Goal: Check status

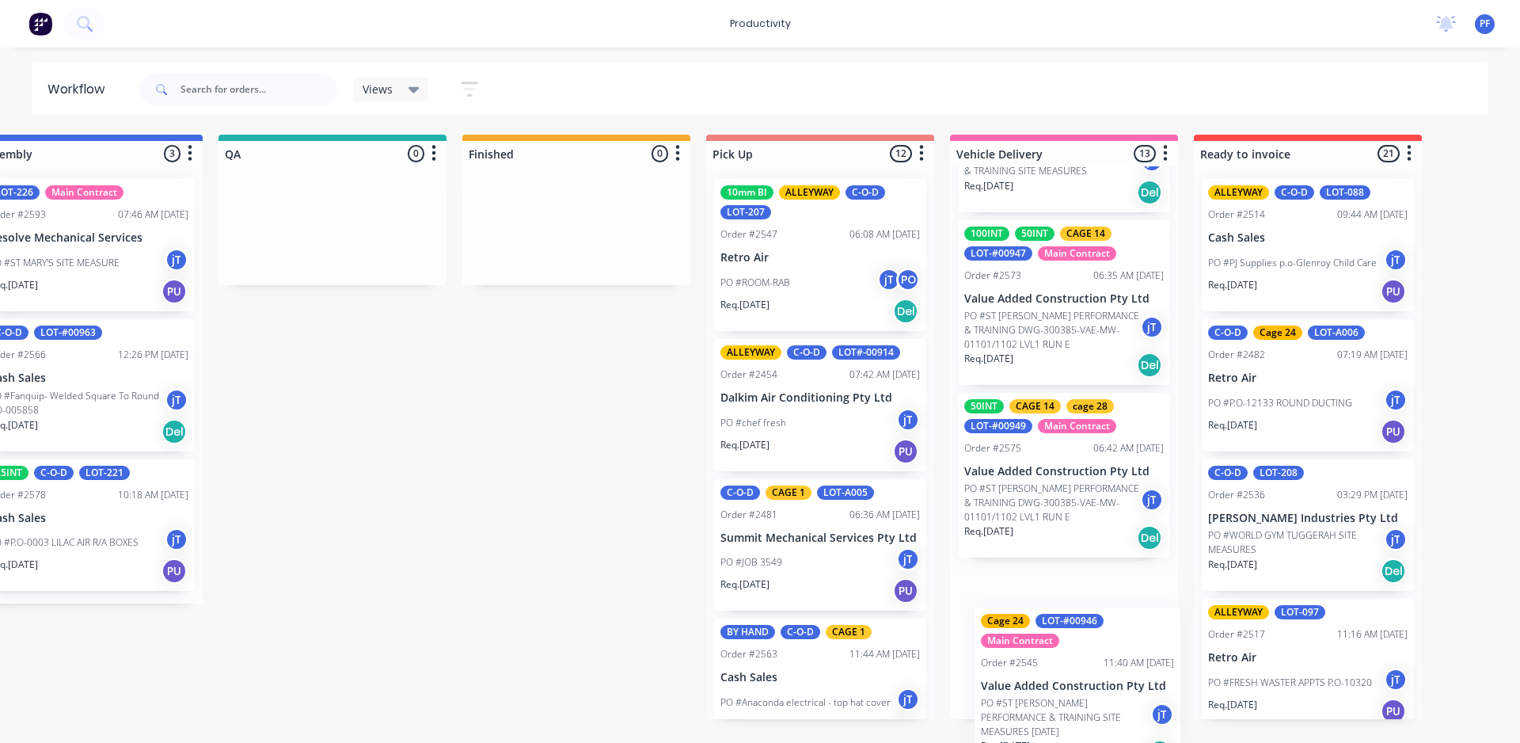
scroll to position [1647, 0]
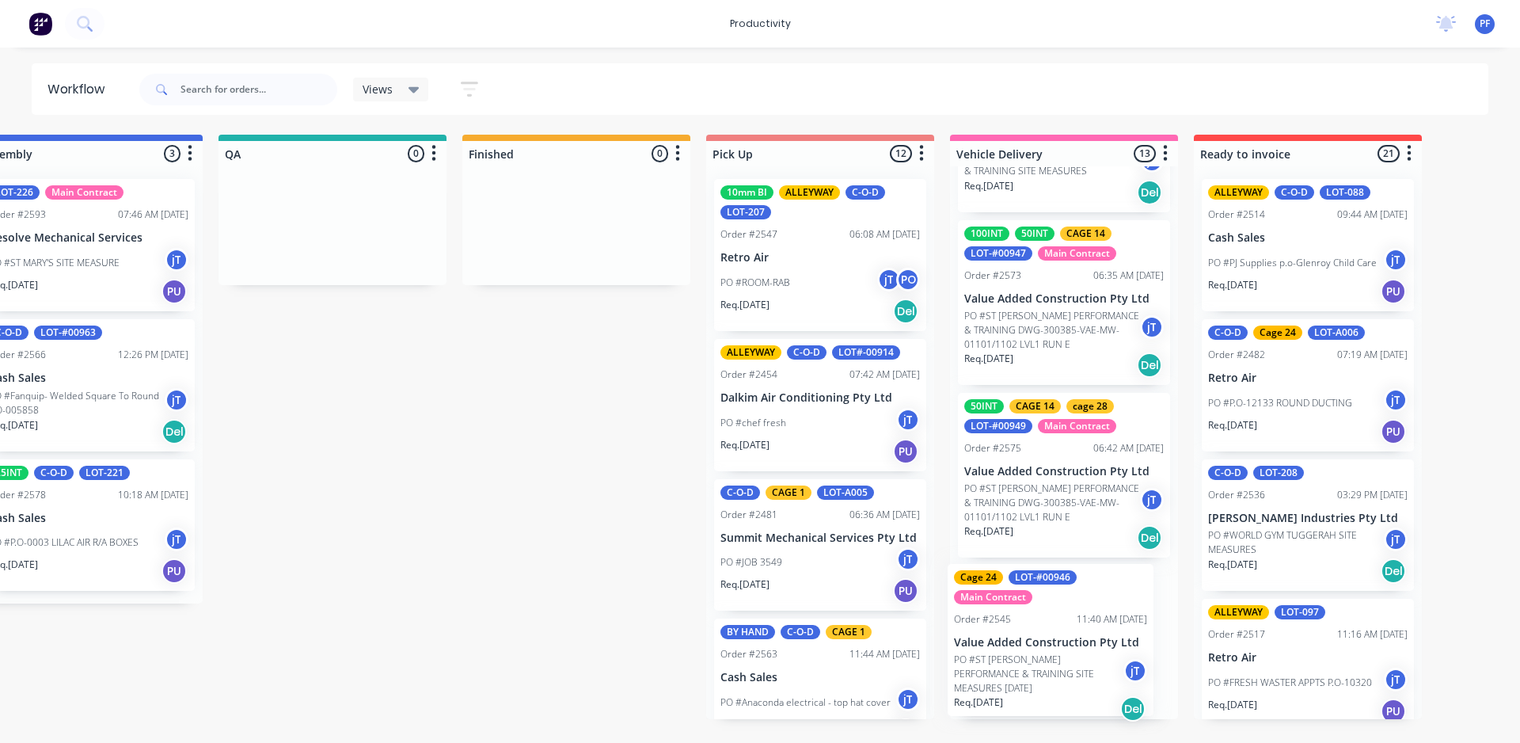
drag, startPoint x: 1030, startPoint y: 340, endPoint x: 1025, endPoint y: 669, distance: 329.4
click at [1025, 669] on div "100INT cage 15 CAGE 5 cage 6 LOT-195 Main Contract PERF LINED DUCT Order #2522 …" at bounding box center [1064, 442] width 228 height 553
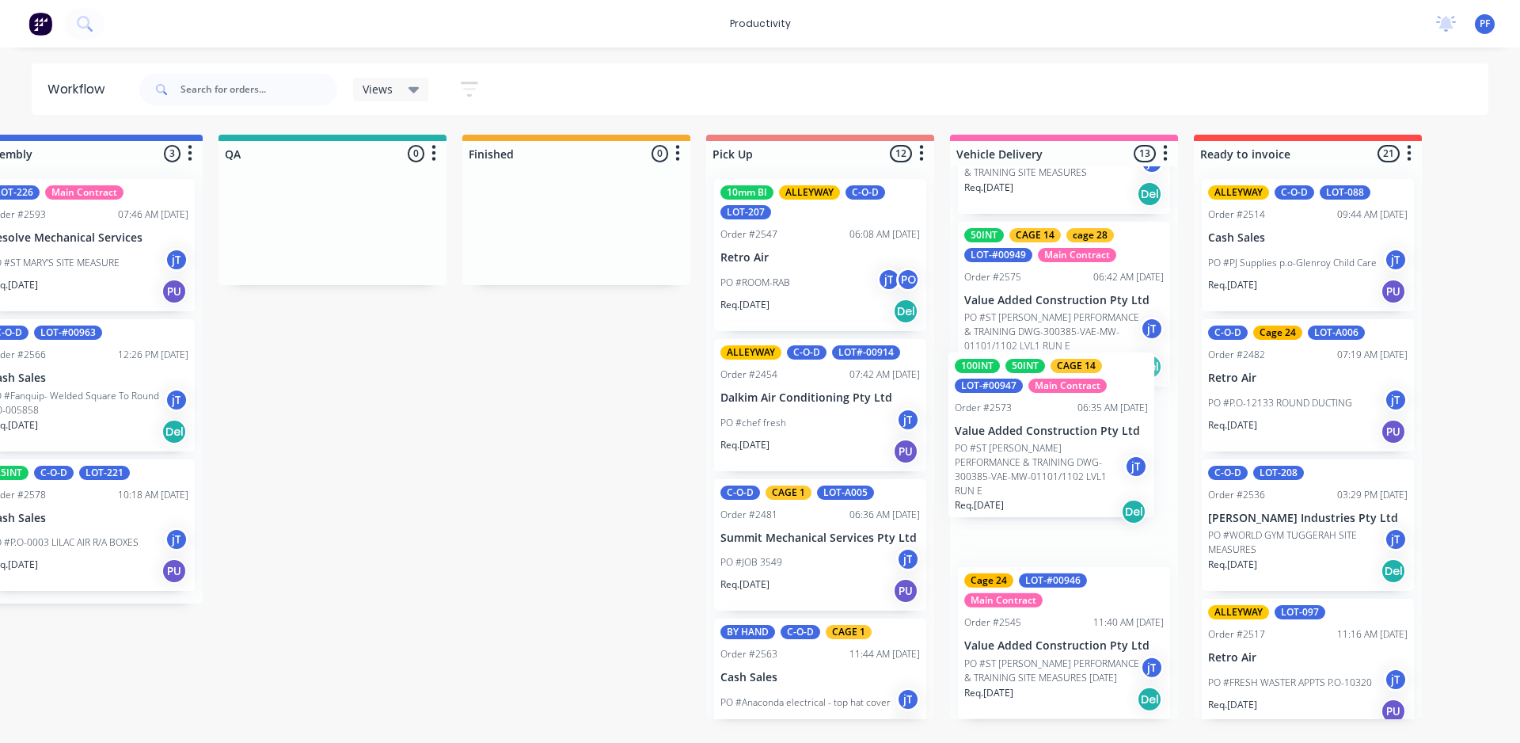
drag, startPoint x: 1045, startPoint y: 333, endPoint x: 1036, endPoint y: 470, distance: 136.5
click at [1036, 470] on div "100INT cage 15 CAGE 5 cage 6 LOT-195 Main Contract PERF LINED DUCT Order #2522 …" at bounding box center [1064, 442] width 228 height 553
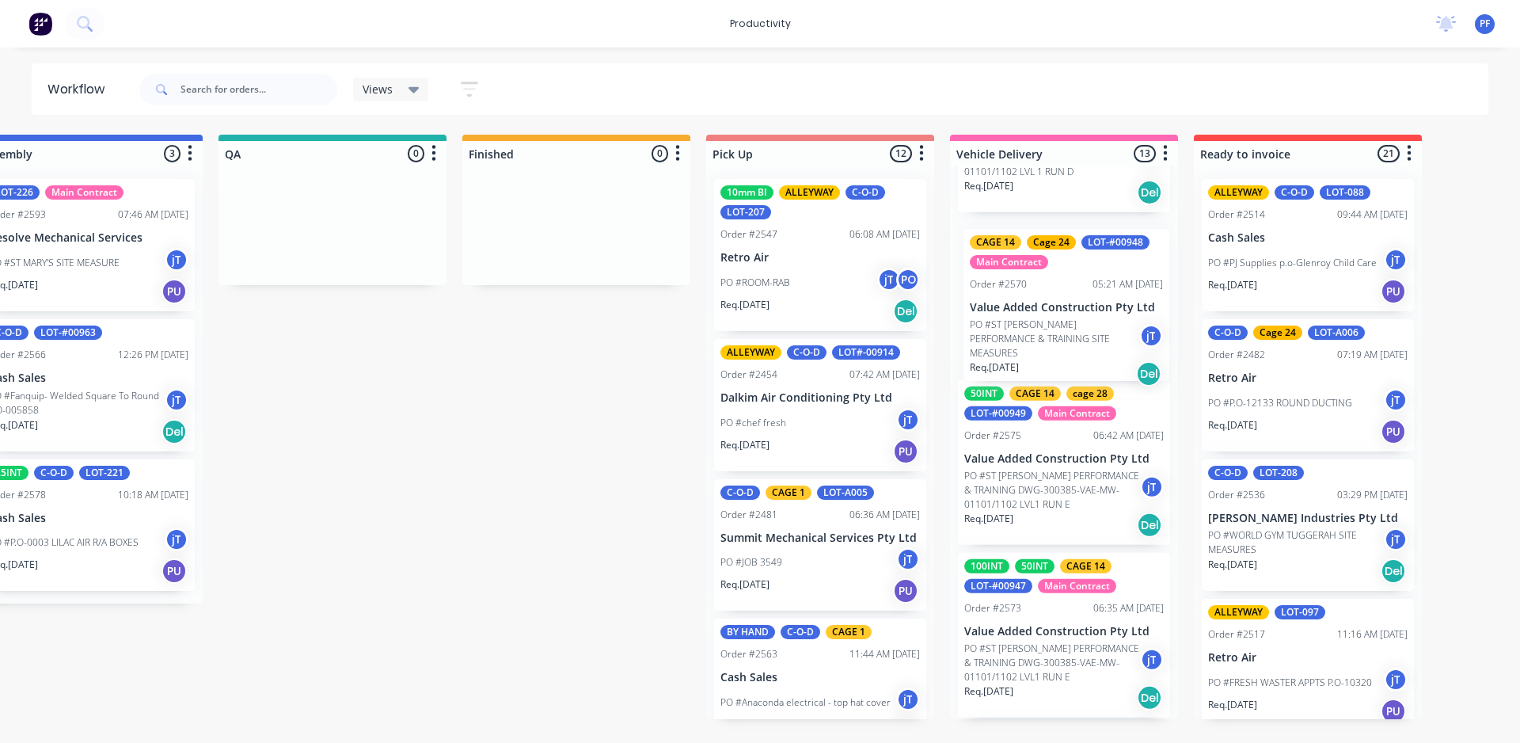
scroll to position [1485, 0]
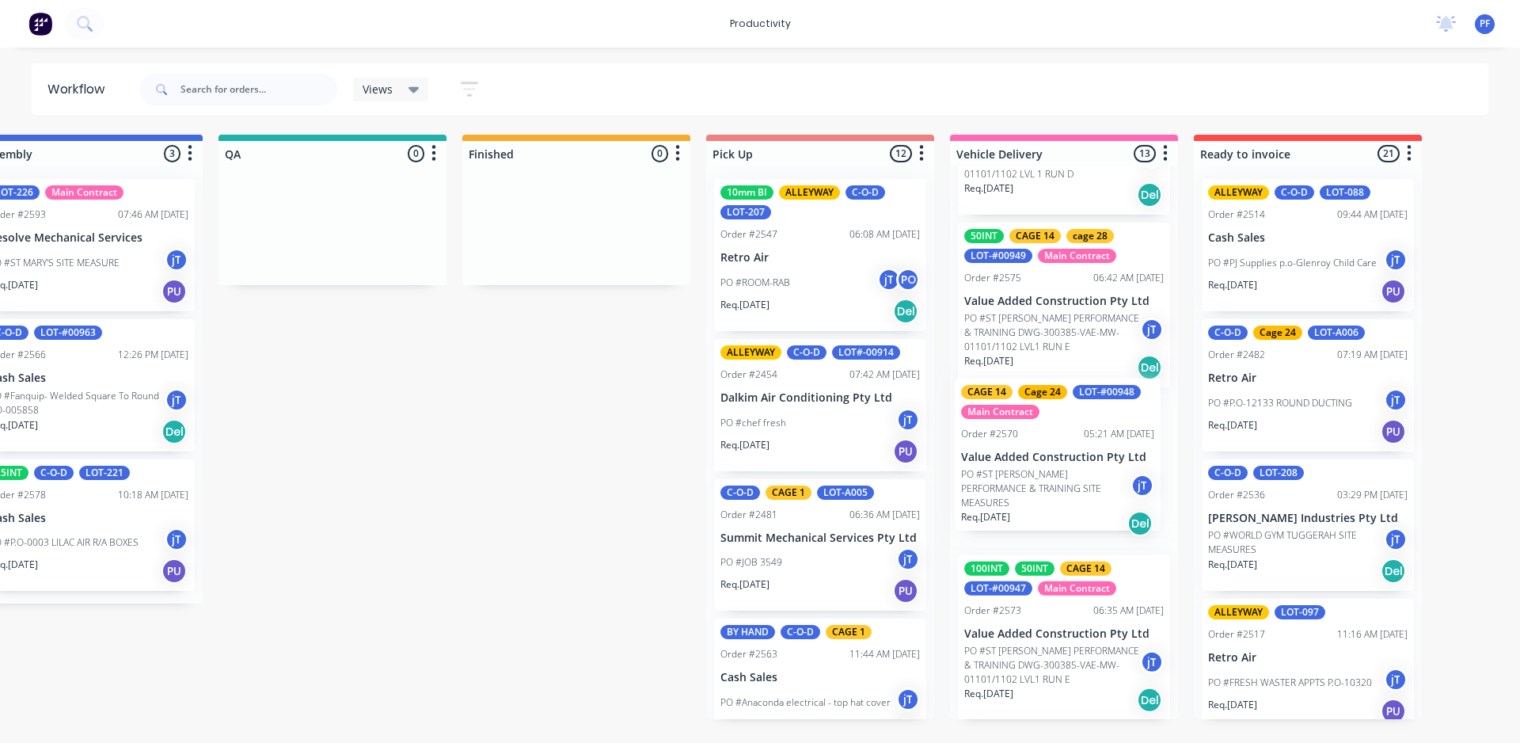
drag, startPoint x: 1044, startPoint y: 321, endPoint x: 1026, endPoint y: 468, distance: 147.5
click at [1029, 470] on div "100INT cage 15 CAGE 5 cage 6 LOT-195 Main Contract PERF LINED DUCT Order #2522 …" at bounding box center [1064, 442] width 228 height 553
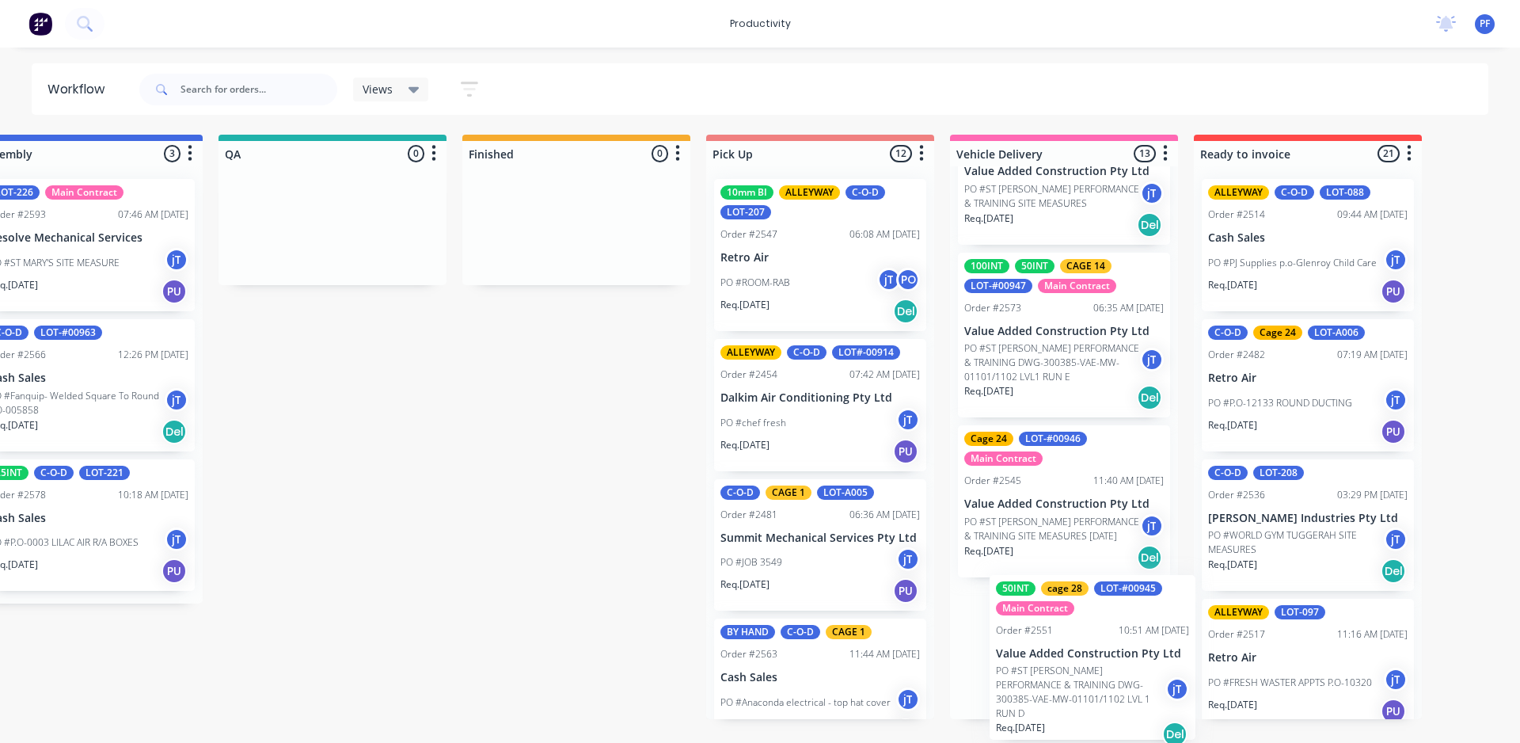
scroll to position [1649, 0]
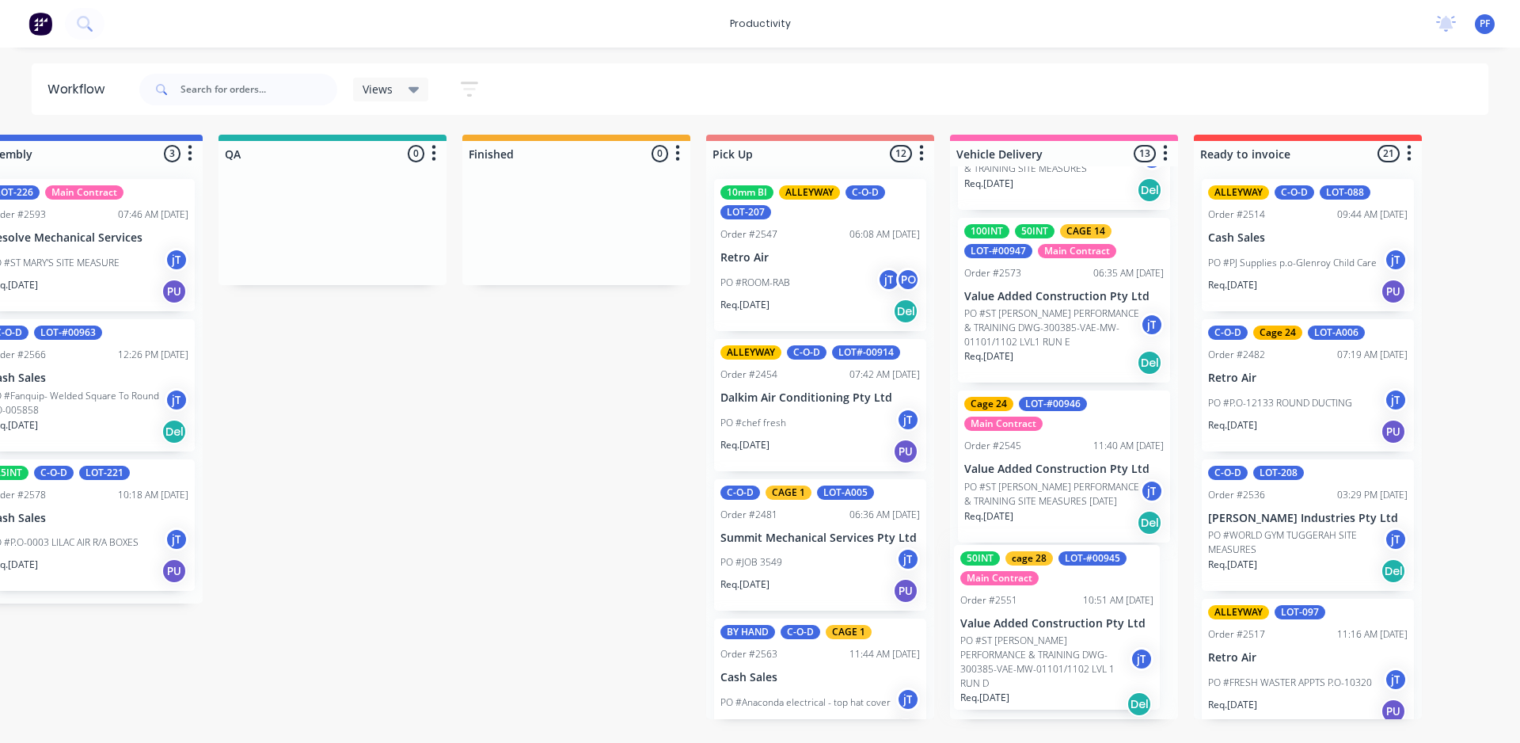
drag, startPoint x: 1024, startPoint y: 375, endPoint x: 1026, endPoint y: 638, distance: 263.7
click at [1026, 638] on div "100INT cage 15 CAGE 5 cage 6 LOT-195 Main Contract PERF LINED DUCT Order #2522 …" at bounding box center [1064, 442] width 228 height 553
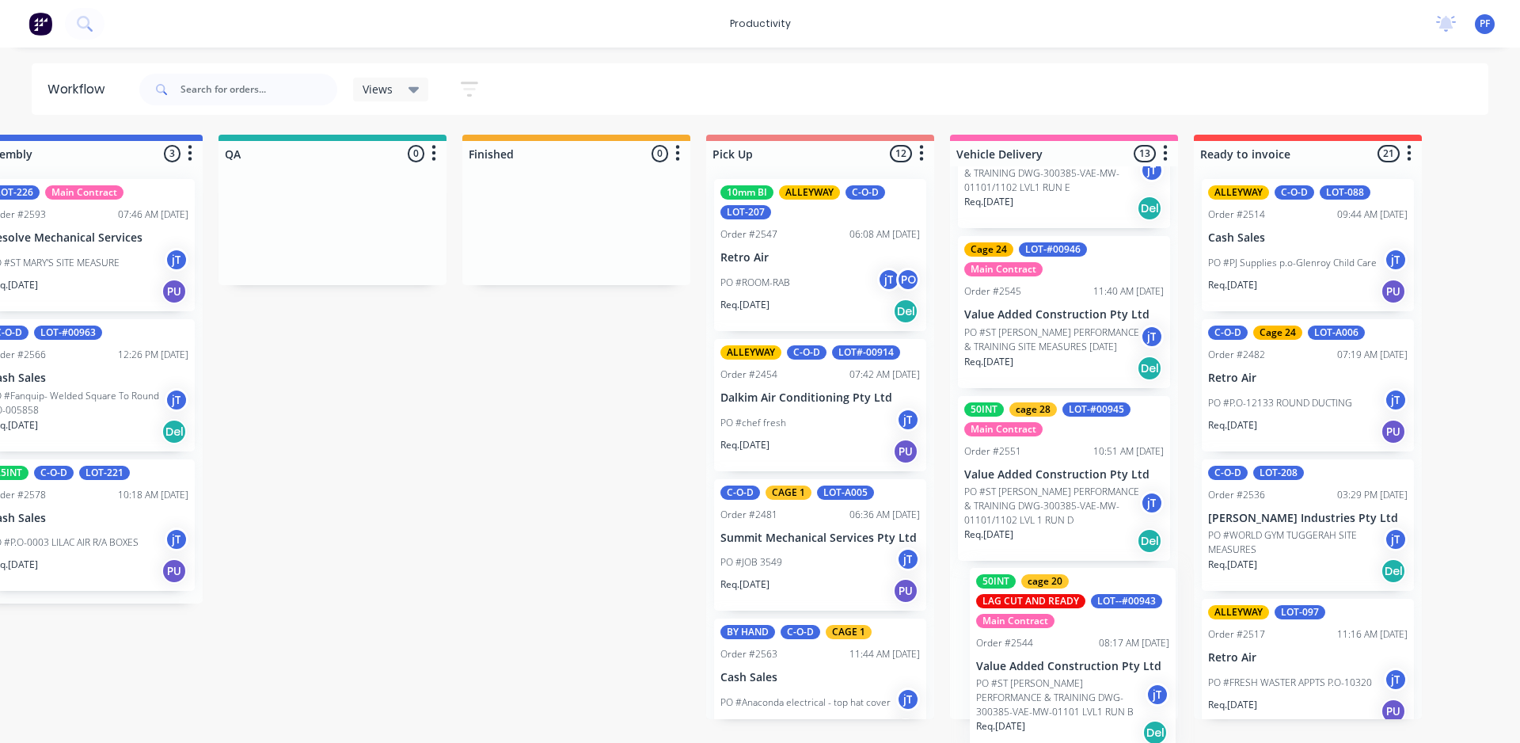
scroll to position [1646, 0]
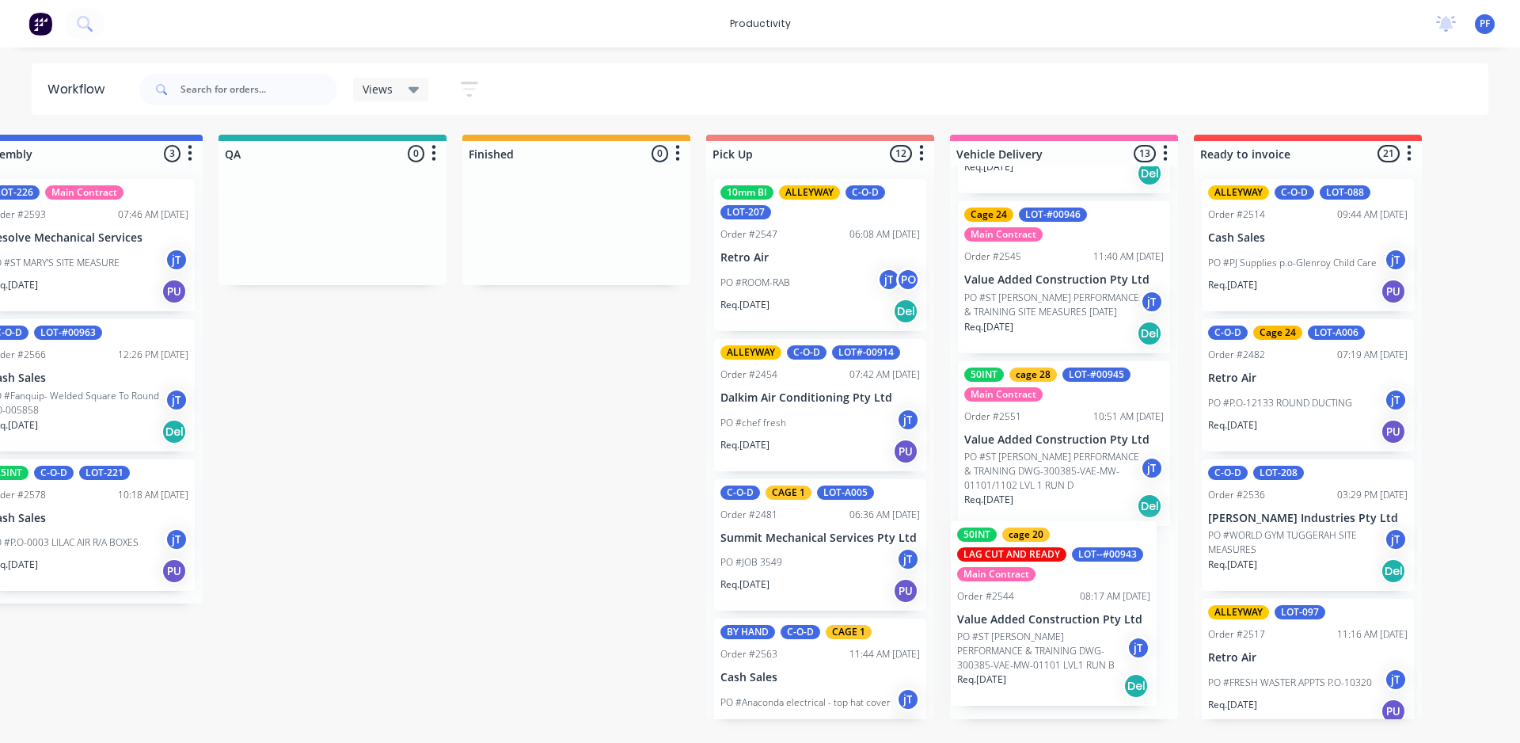
drag, startPoint x: 1057, startPoint y: 434, endPoint x: 1016, endPoint y: 554, distance: 127.2
click at [1040, 587] on div "100INT cage 15 CAGE 5 cage 6 LOT-195 Main Contract PERF LINED DUCT Order #2522 …" at bounding box center [1064, 442] width 228 height 553
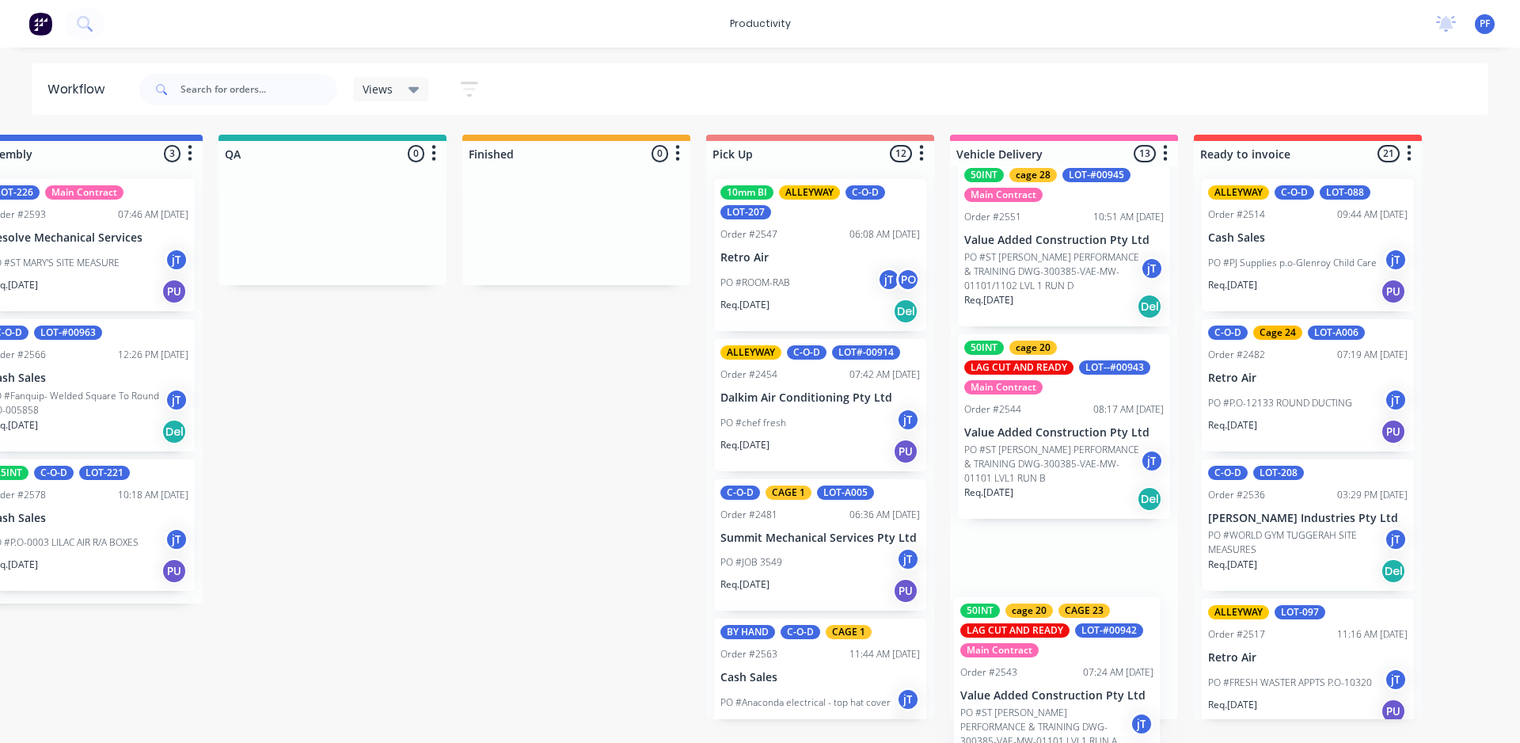
scroll to position [1653, 0]
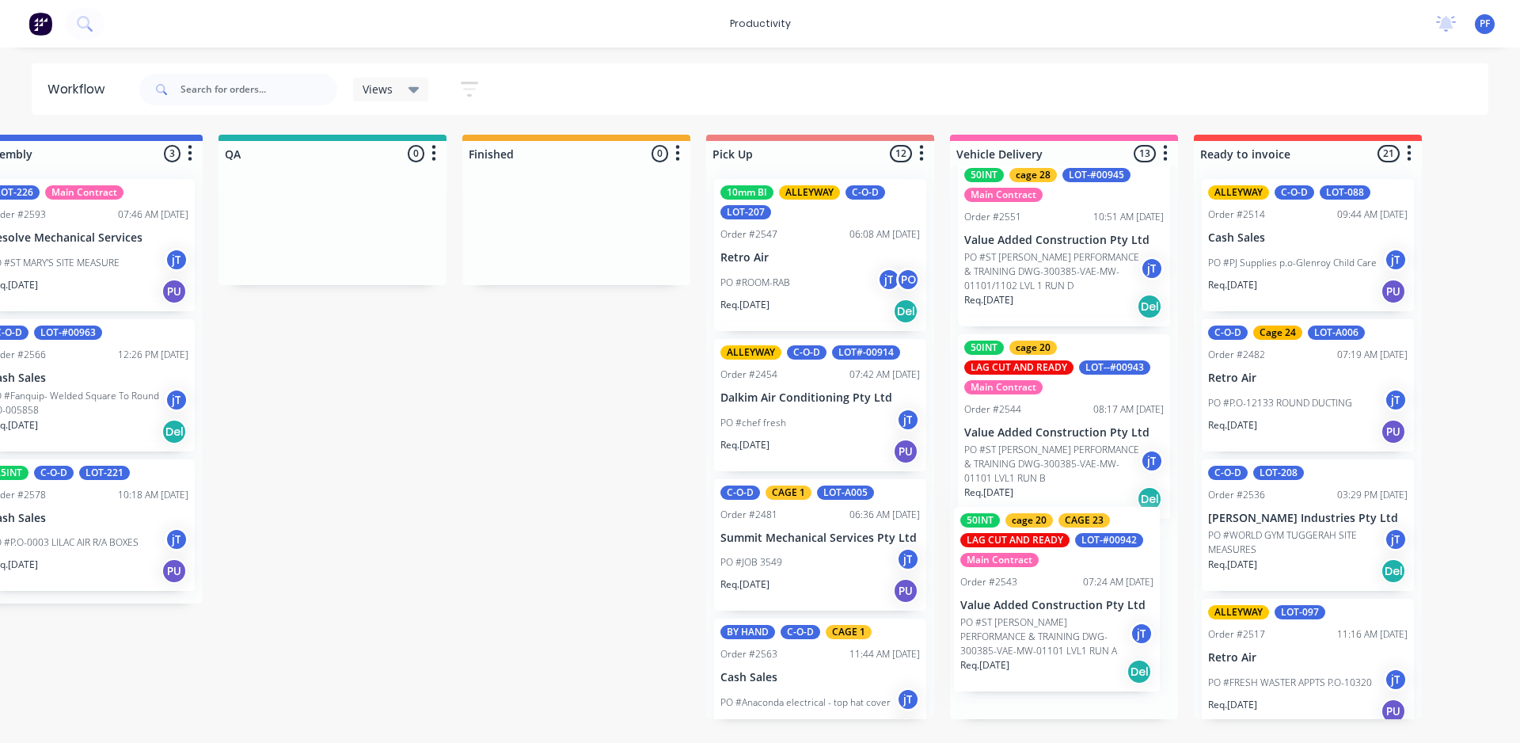
drag, startPoint x: 1067, startPoint y: 259, endPoint x: 1064, endPoint y: 636, distance: 376.9
click at [1064, 636] on div "100INT cage 15 CAGE 5 cage 6 LOT-195 Main Contract PERF LINED DUCT Order #2522 …" at bounding box center [1064, 442] width 228 height 553
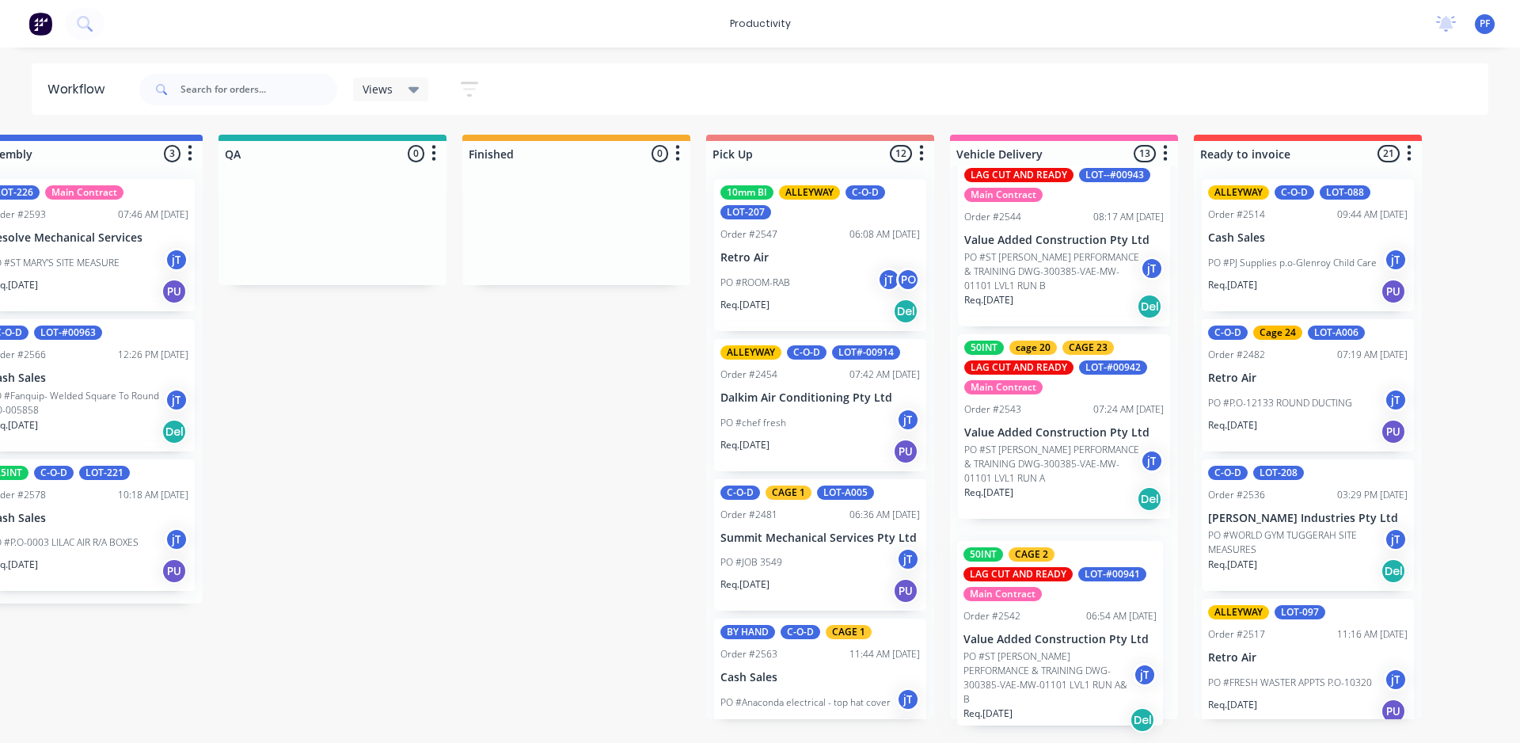
drag, startPoint x: 1077, startPoint y: 464, endPoint x: 1071, endPoint y: 644, distance: 179.8
click at [1076, 648] on div "100INT cage 15 CAGE 5 cage 6 LOT-195 Main Contract PERF LINED DUCT Order #2522 …" at bounding box center [1064, 442] width 228 height 553
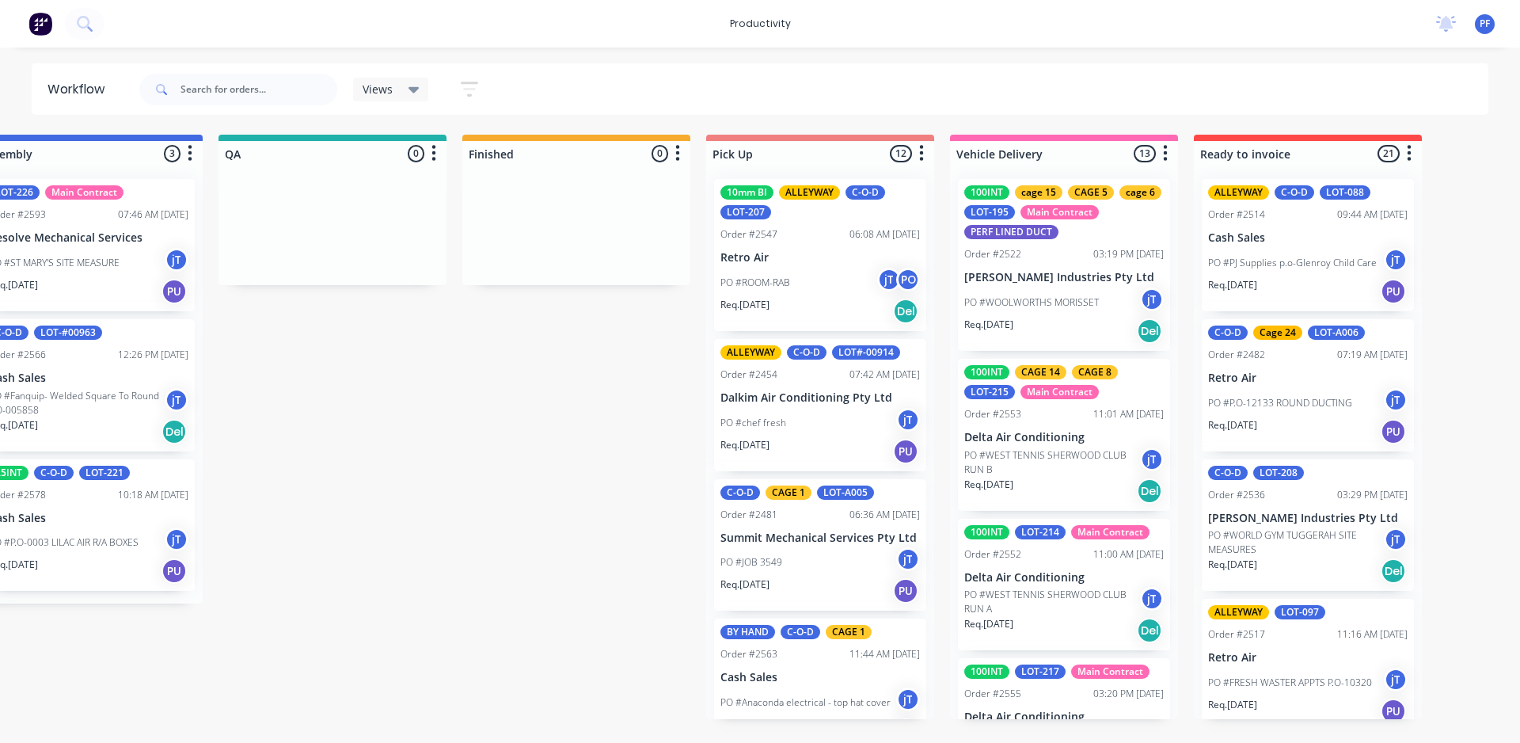
scroll to position [1, 0]
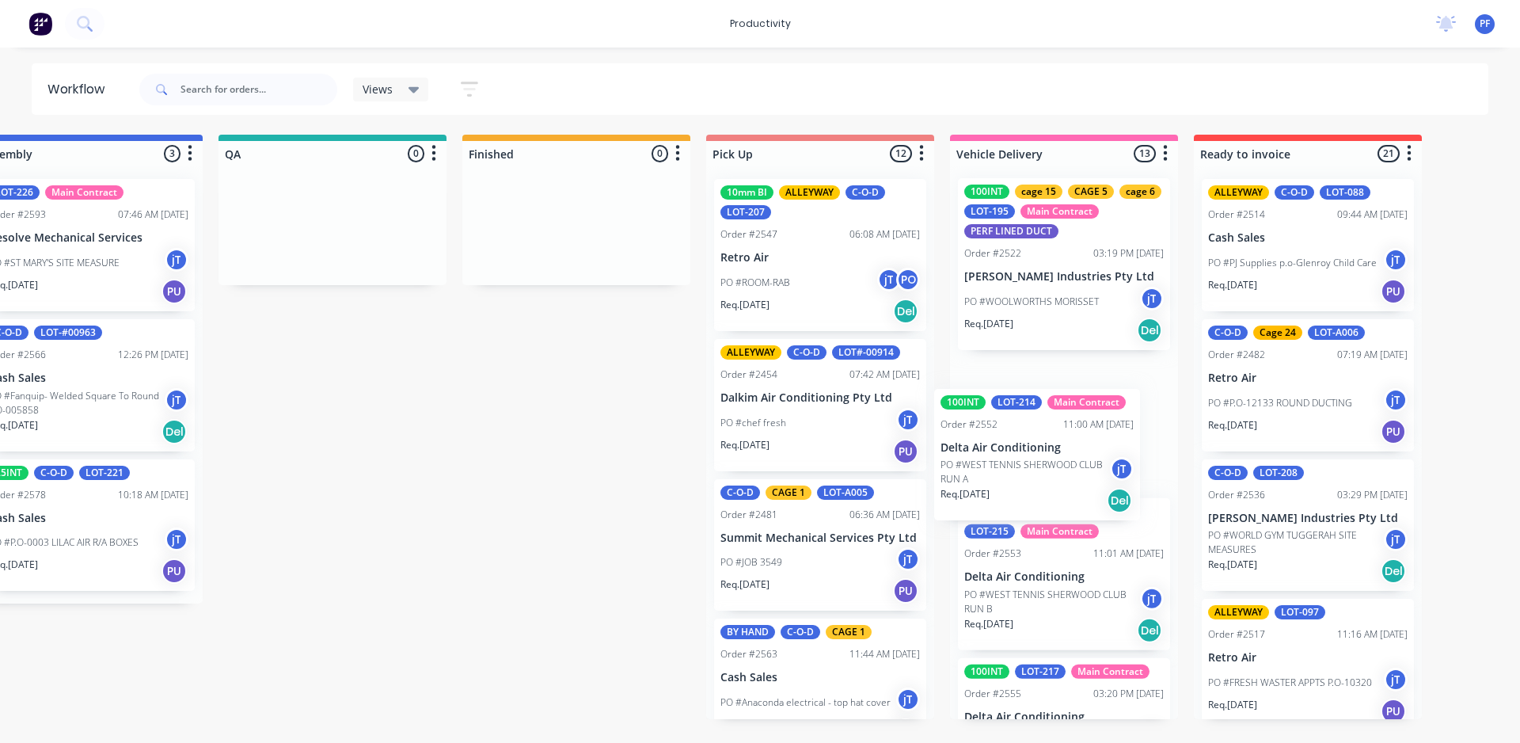
drag, startPoint x: 1090, startPoint y: 606, endPoint x: 1067, endPoint y: 466, distance: 142.0
click at [1067, 466] on div "100INT cage 15 CAGE 5 cage 6 LOT-195 Main Contract PERF LINED DUCT Order #2522 …" at bounding box center [1064, 442] width 228 height 553
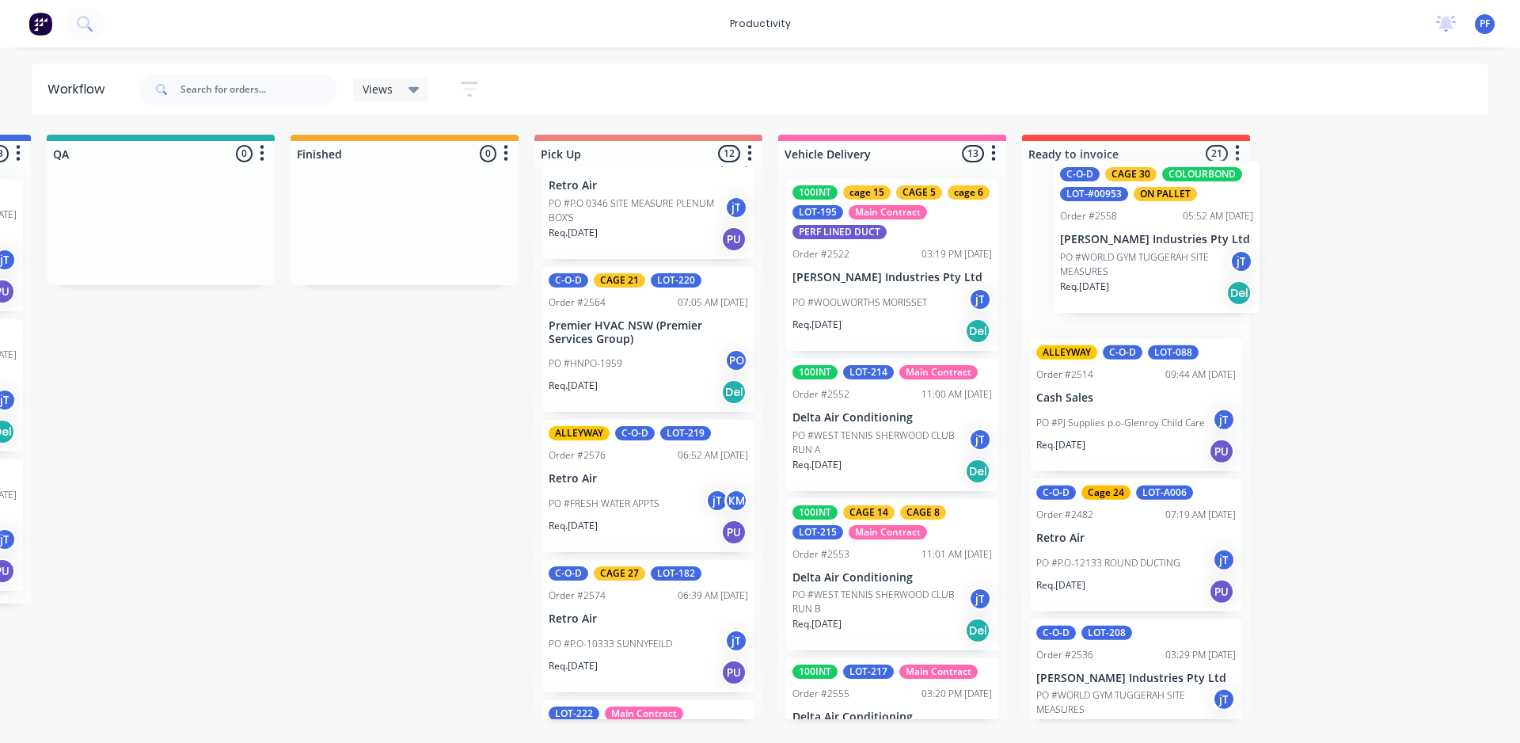
scroll to position [0, 1461]
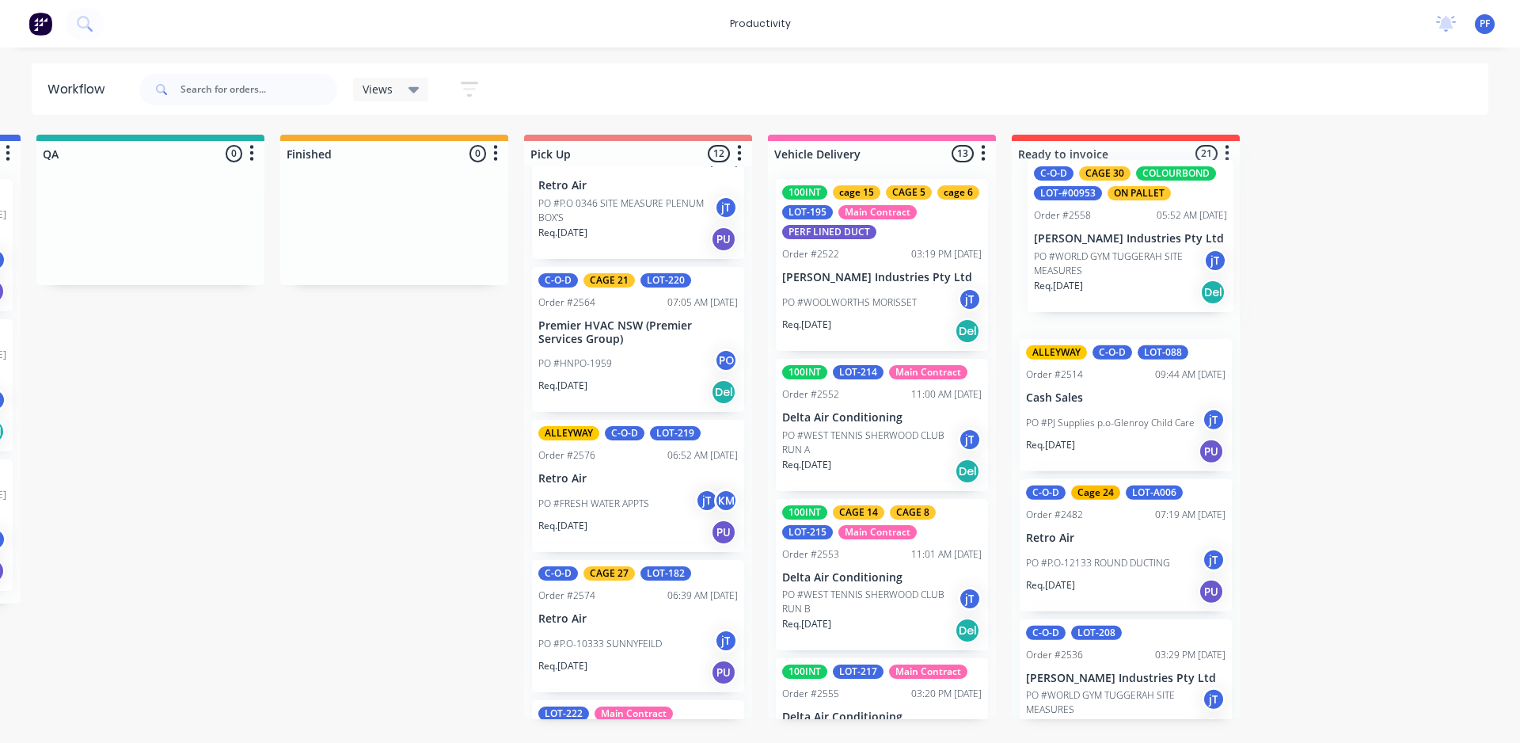
drag, startPoint x: 831, startPoint y: 381, endPoint x: 1124, endPoint y: 273, distance: 312.1
click at [1124, 273] on div "Submitted 42 Main Contract Order #122 09:03 AM [DATE] Precision Air Conditionin…" at bounding box center [77, 427] width 3100 height 584
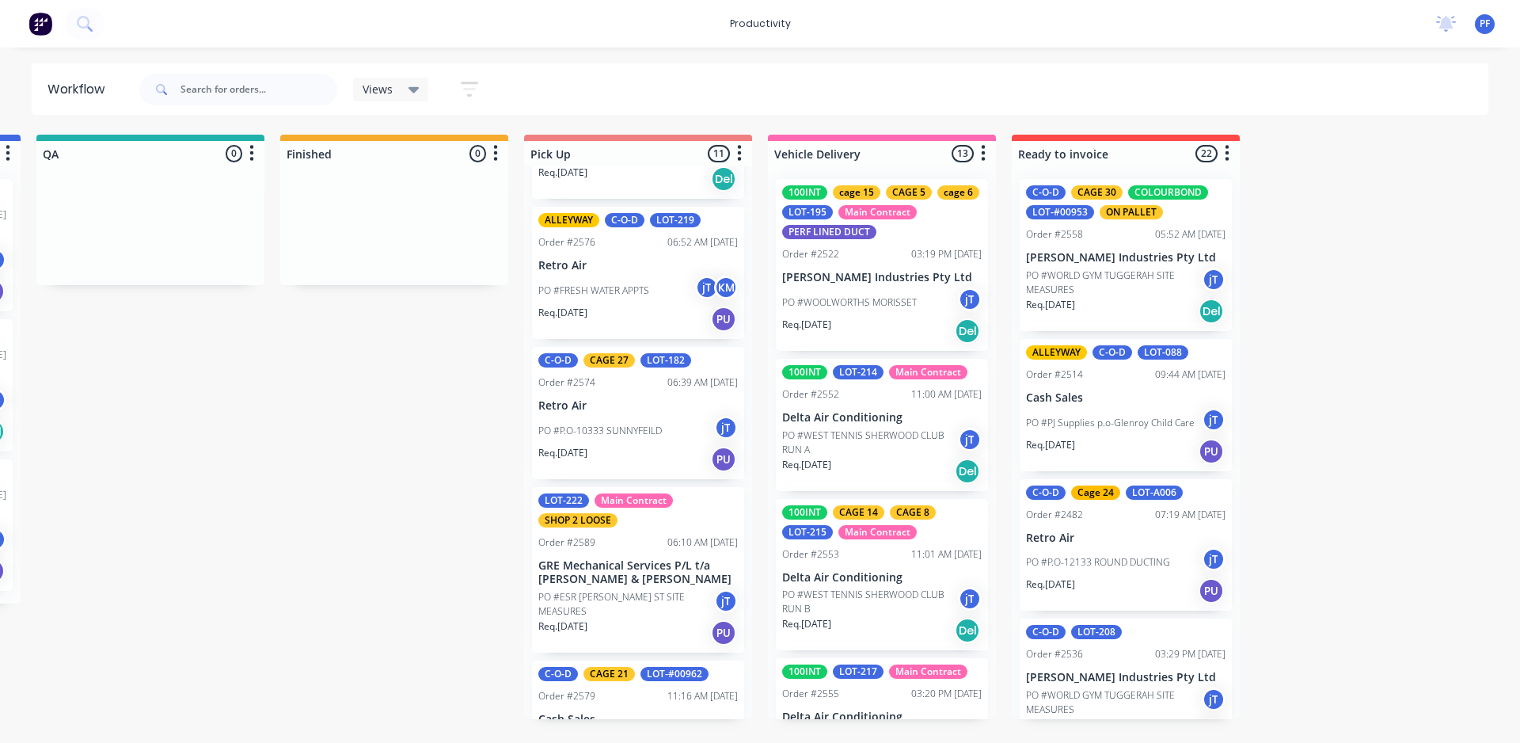
scroll to position [1029, 0]
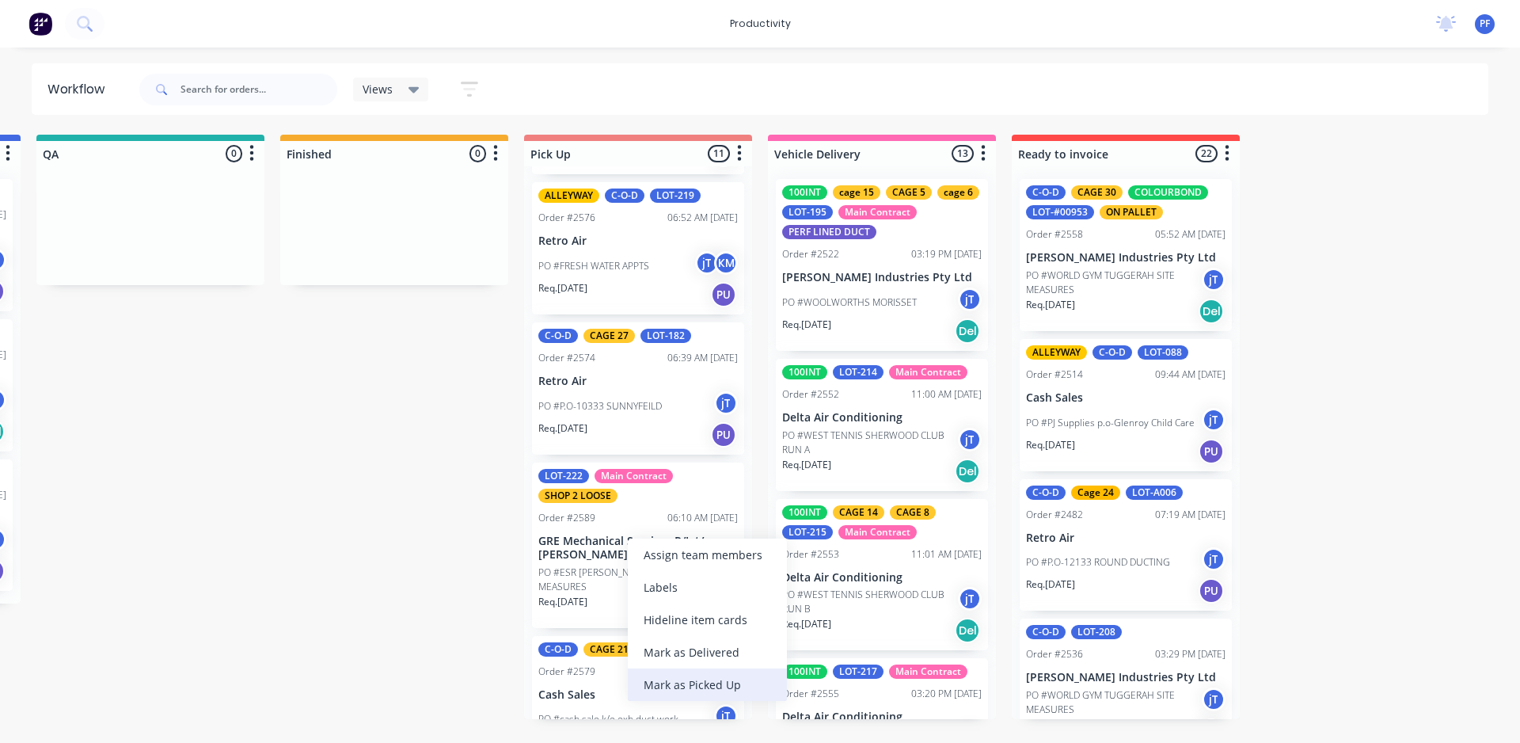
click at [695, 675] on div "Mark as Picked Up" at bounding box center [707, 684] width 159 height 32
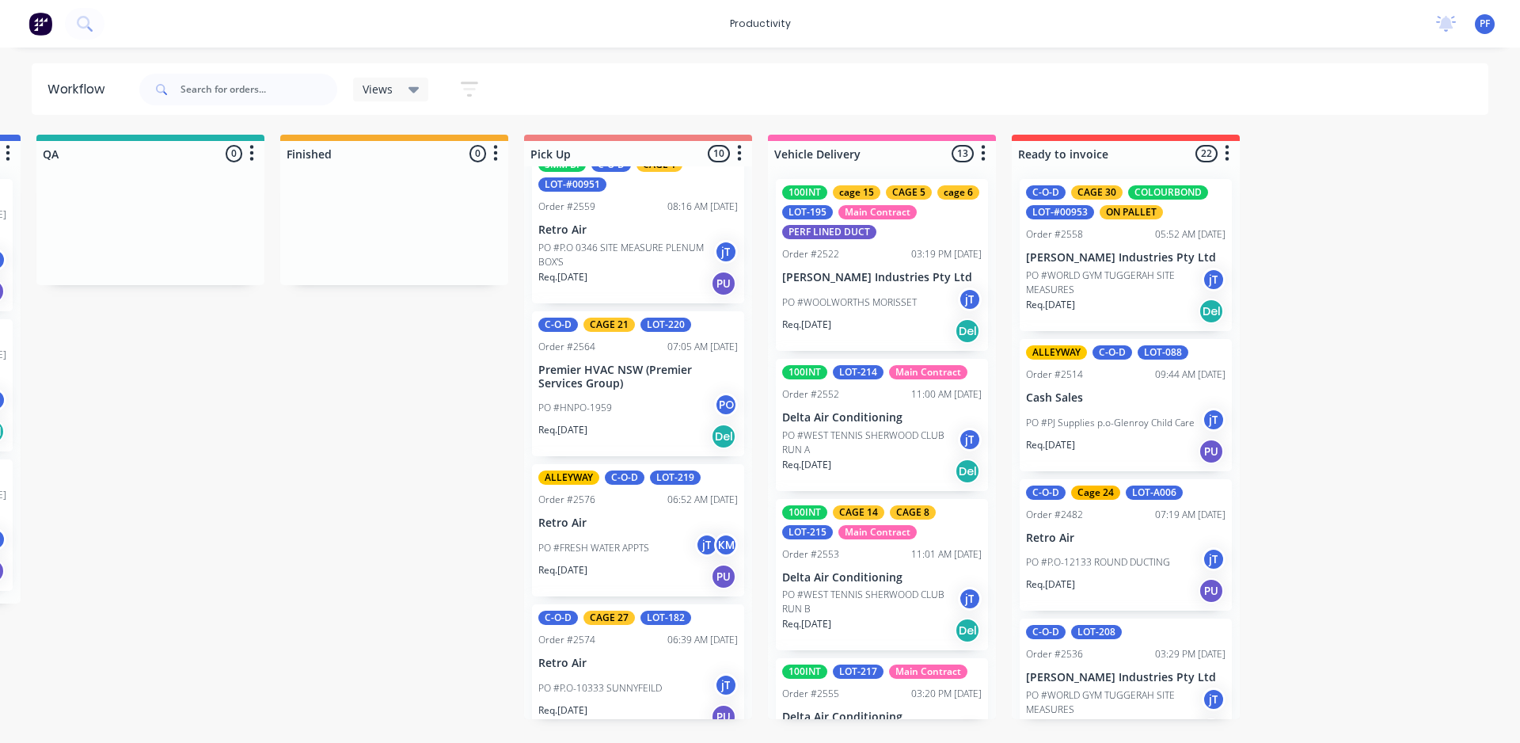
scroll to position [668, 0]
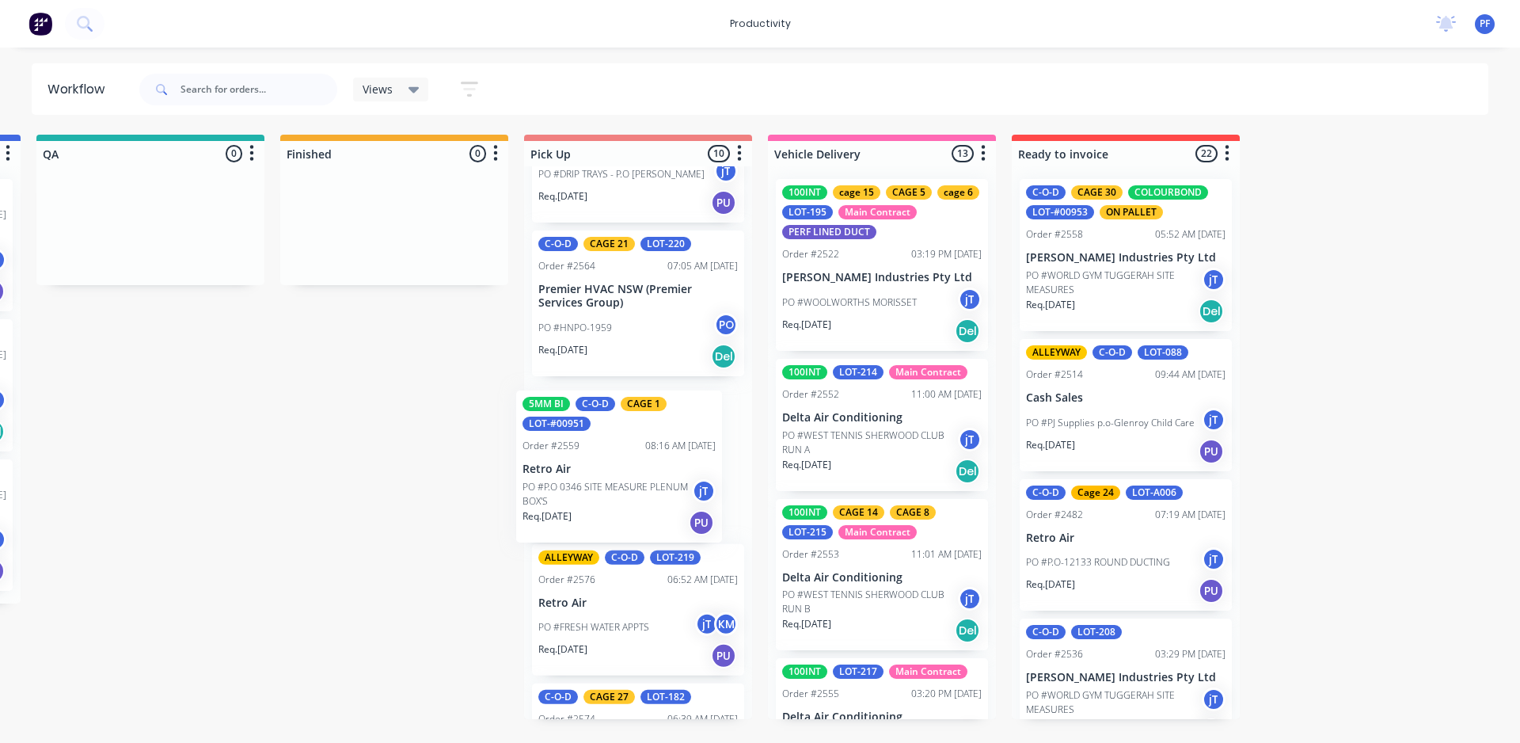
drag, startPoint x: 591, startPoint y: 340, endPoint x: 582, endPoint y: 485, distance: 145.2
click at [581, 486] on div "10mm BI ALLEYWAY C-O-D LOT-207 Order #2547 06:08 AM [DATE] Retro Air PO #ROOM-R…" at bounding box center [638, 442] width 228 height 553
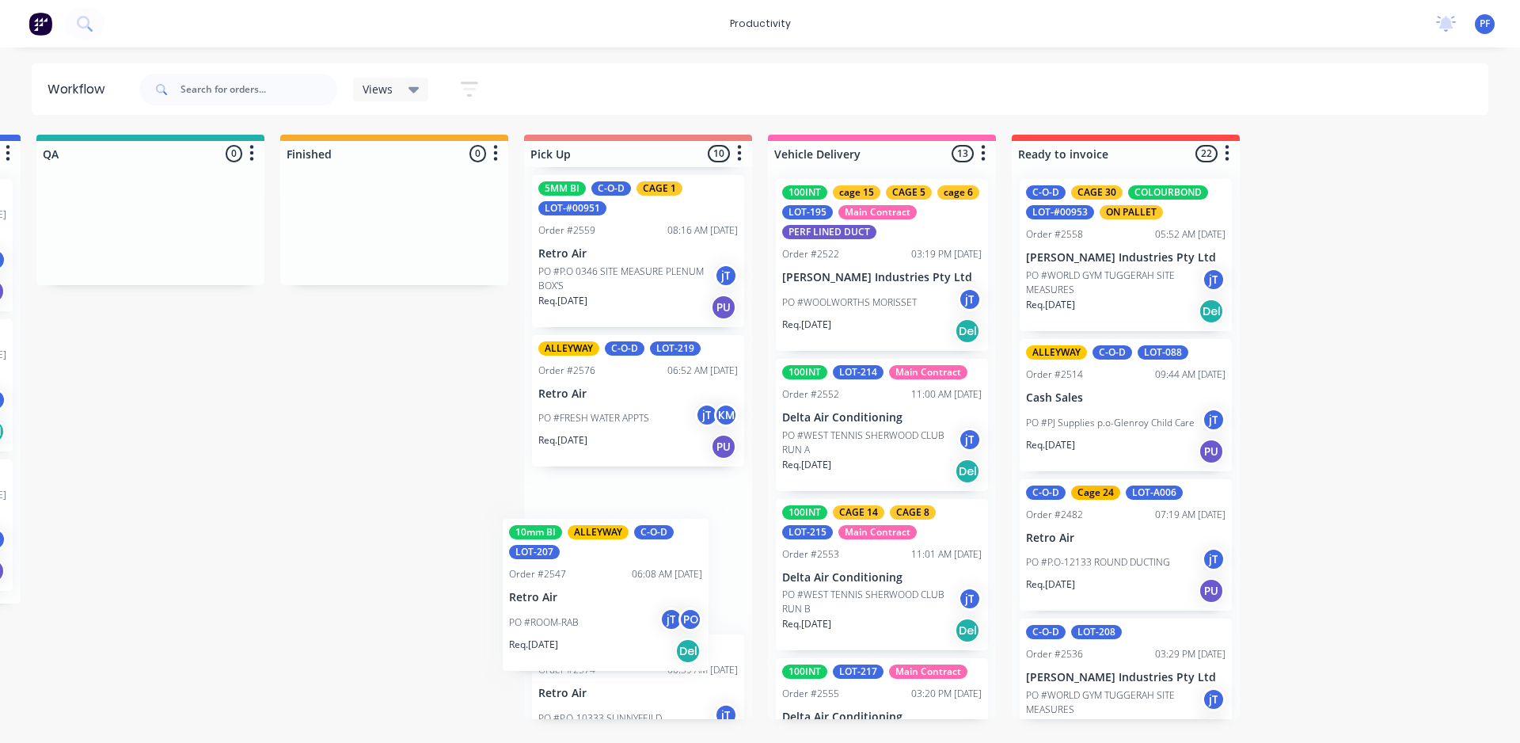
scroll to position [732, 0]
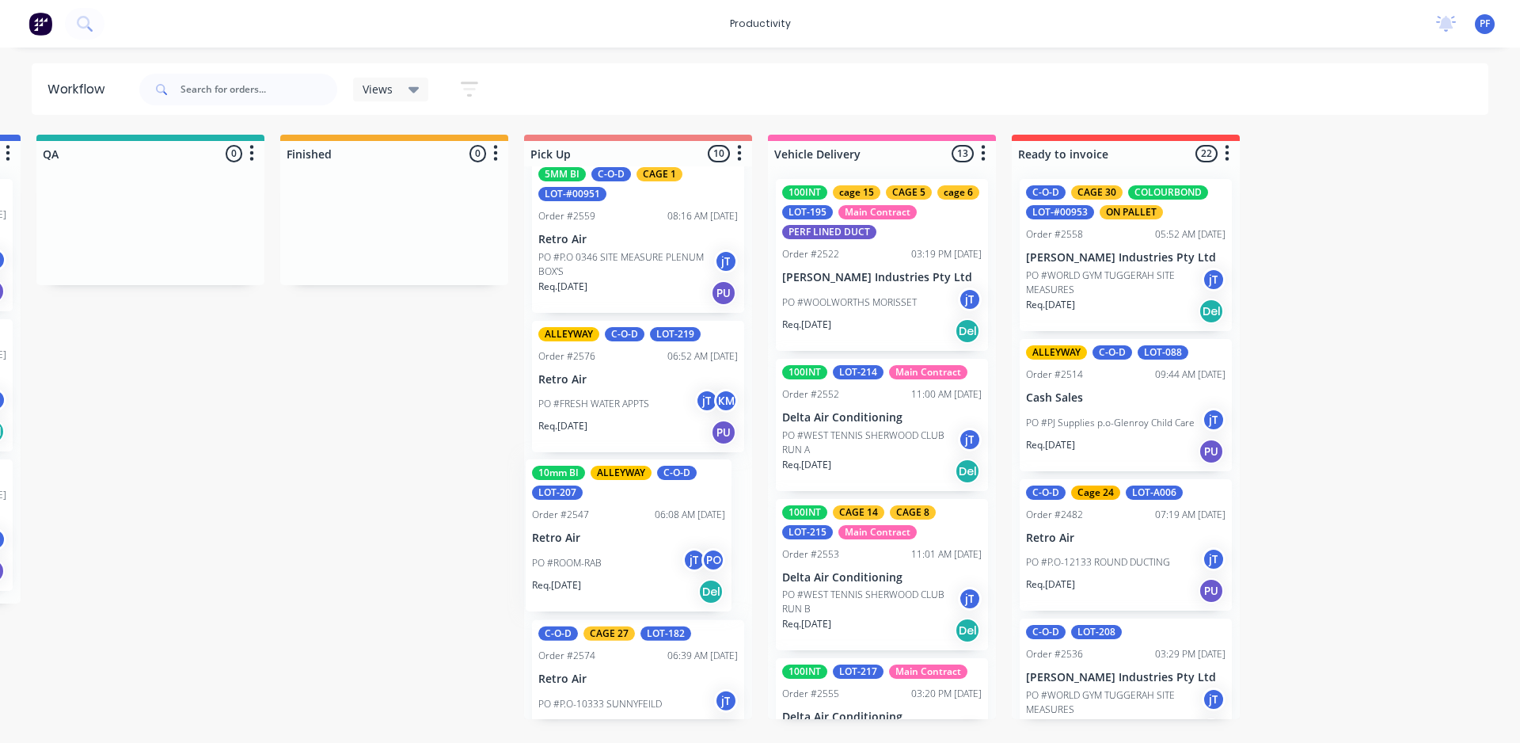
drag, startPoint x: 618, startPoint y: 236, endPoint x: 618, endPoint y: 527, distance: 291.4
click at [618, 527] on div "10mm BI ALLEYWAY C-O-D LOT-207 Order #2547 06:08 AM [DATE] Retro Air PO #ROOM-R…" at bounding box center [638, 442] width 228 height 553
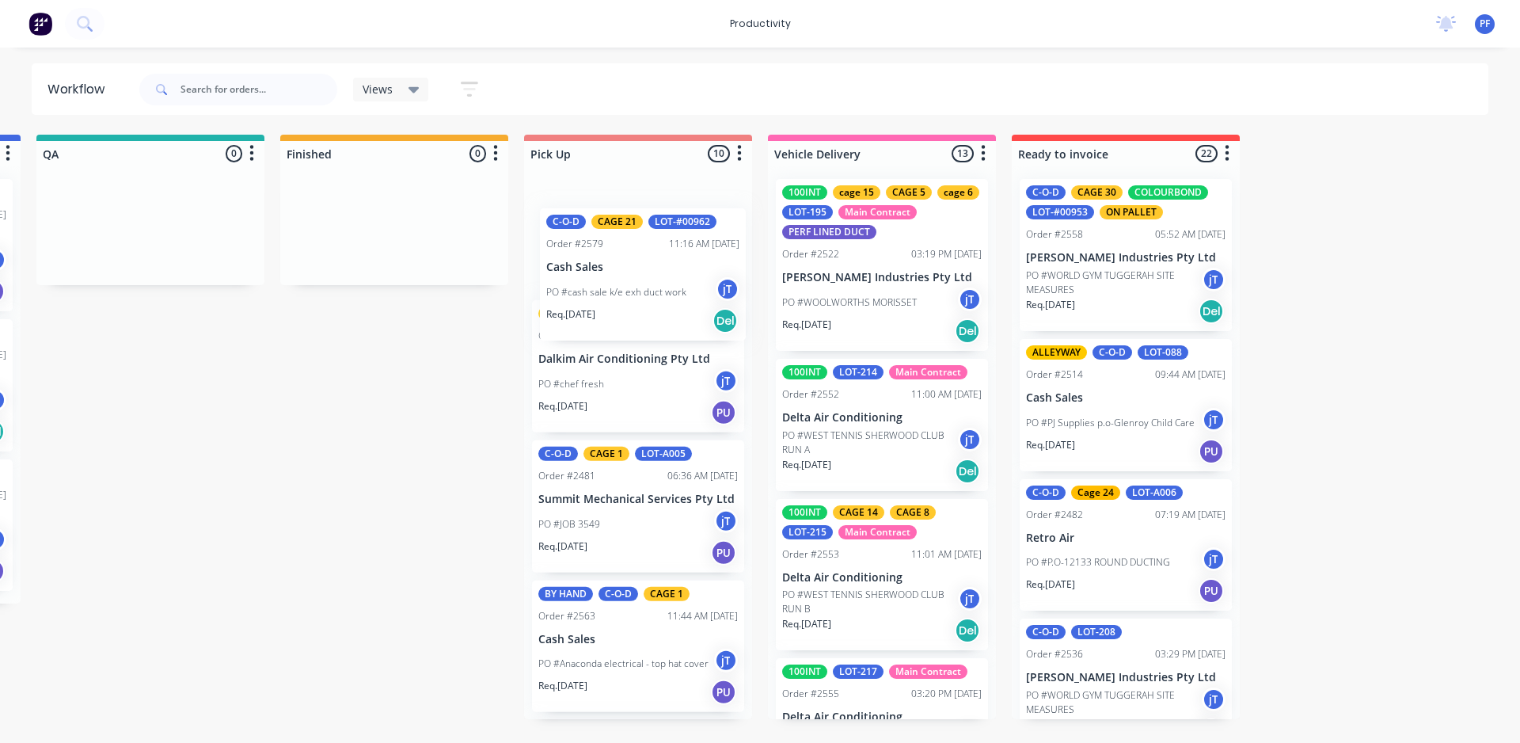
scroll to position [0, 0]
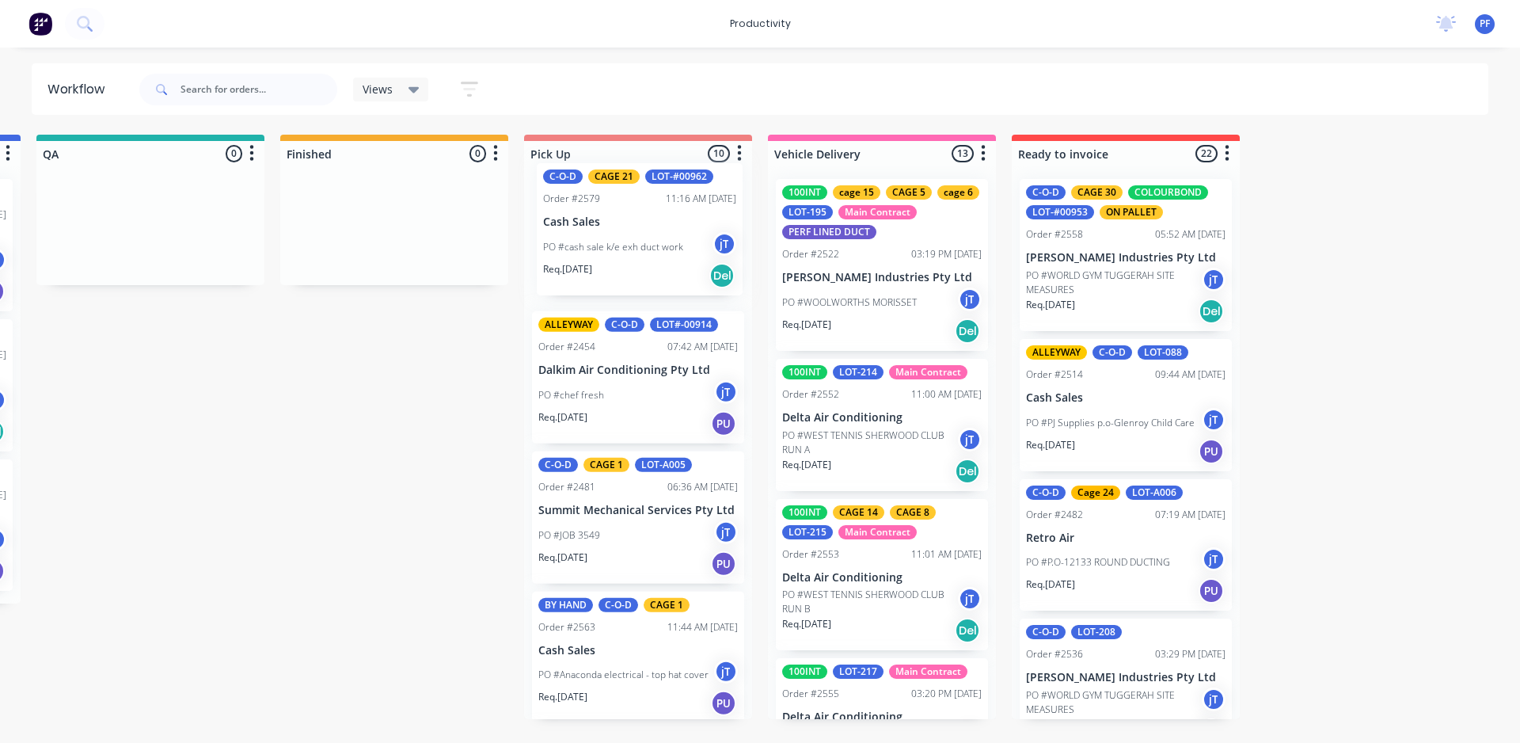
drag, startPoint x: 644, startPoint y: 664, endPoint x: 648, endPoint y: 235, distance: 429.2
click at [648, 235] on div "ALLEYWAY C-O-D LOT#-00914 Order #2454 07:42 AM [DATE] Dalkim Air Conditioning P…" at bounding box center [638, 442] width 228 height 553
